Goal: Go to known website: Access a specific website the user already knows

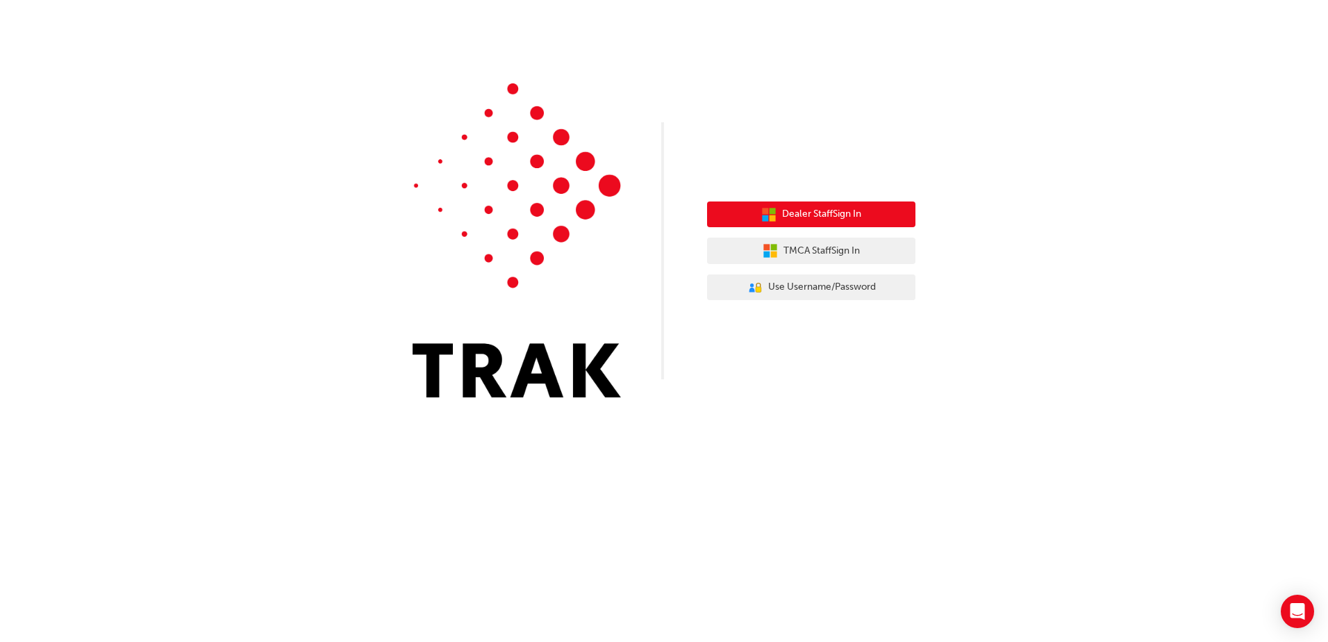
click at [892, 216] on button "Dealer Staff Sign In" at bounding box center [811, 214] width 208 height 26
